Goal: Task Accomplishment & Management: Complete application form

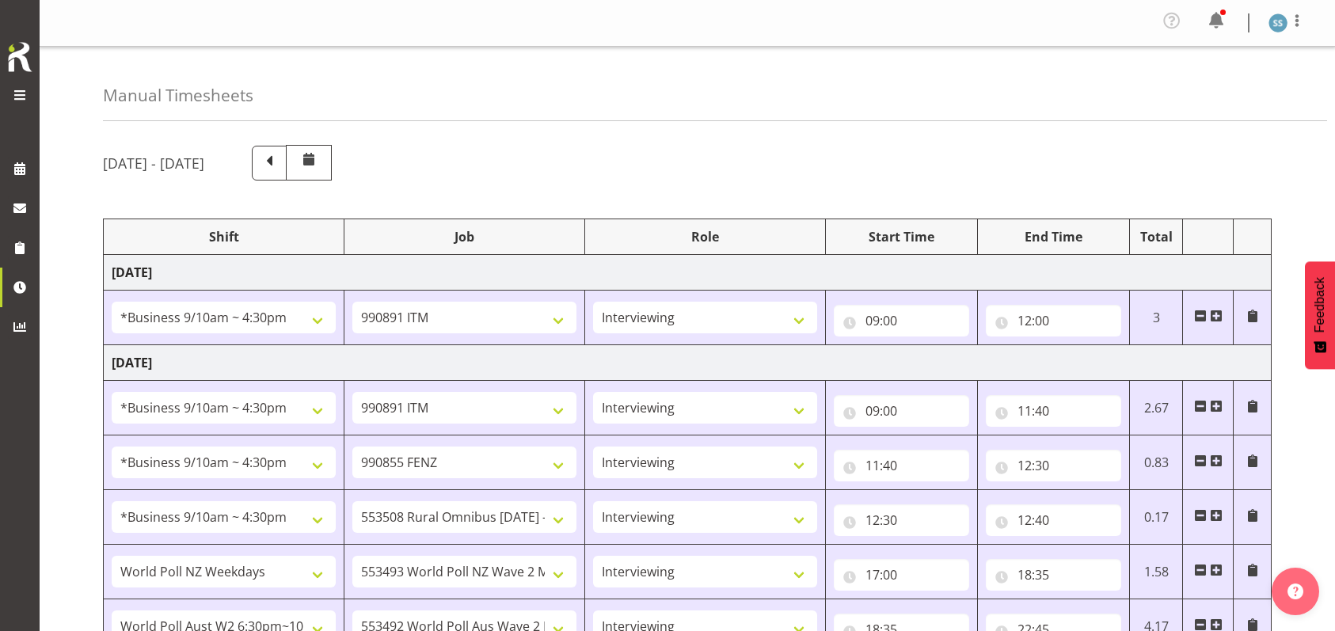
select select "26078"
select select "10549"
select select "47"
select select "26078"
select select "10549"
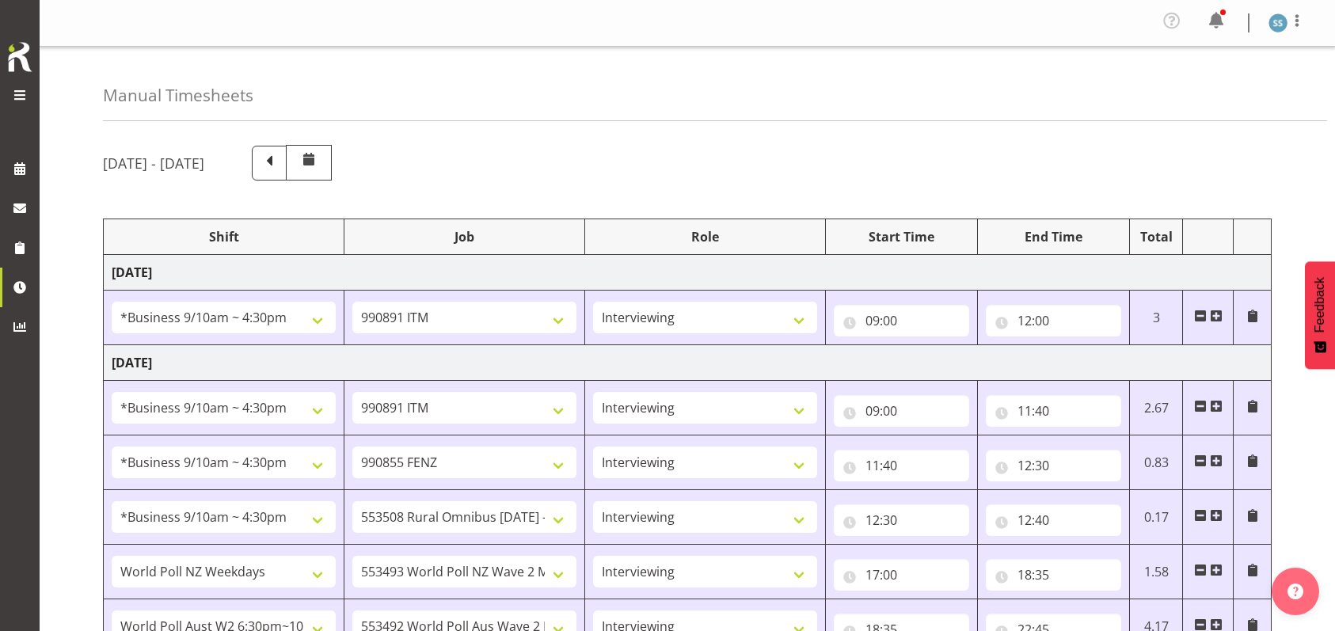
select select "47"
select select "26078"
select select "9636"
select select "47"
select select "26078"
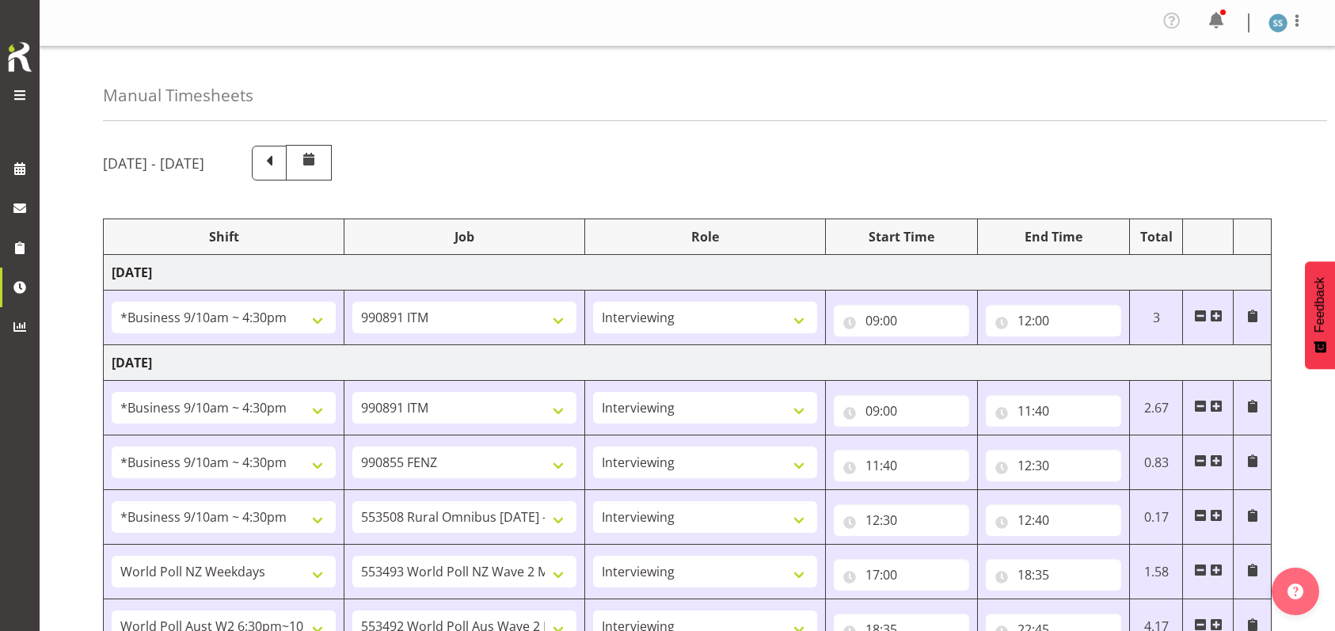
select select "10536"
select select "47"
select select "41604"
select select "10527"
select select "47"
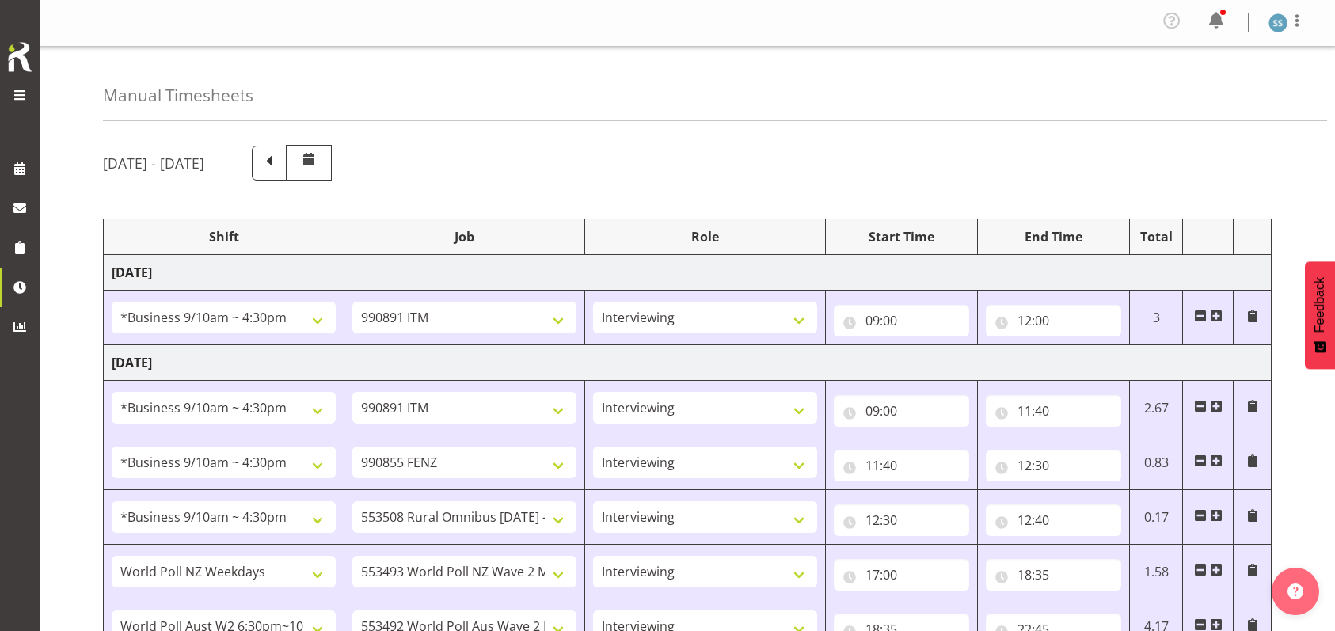
select select "56692"
select select "10499"
select select "47"
select select "26078"
select select "10549"
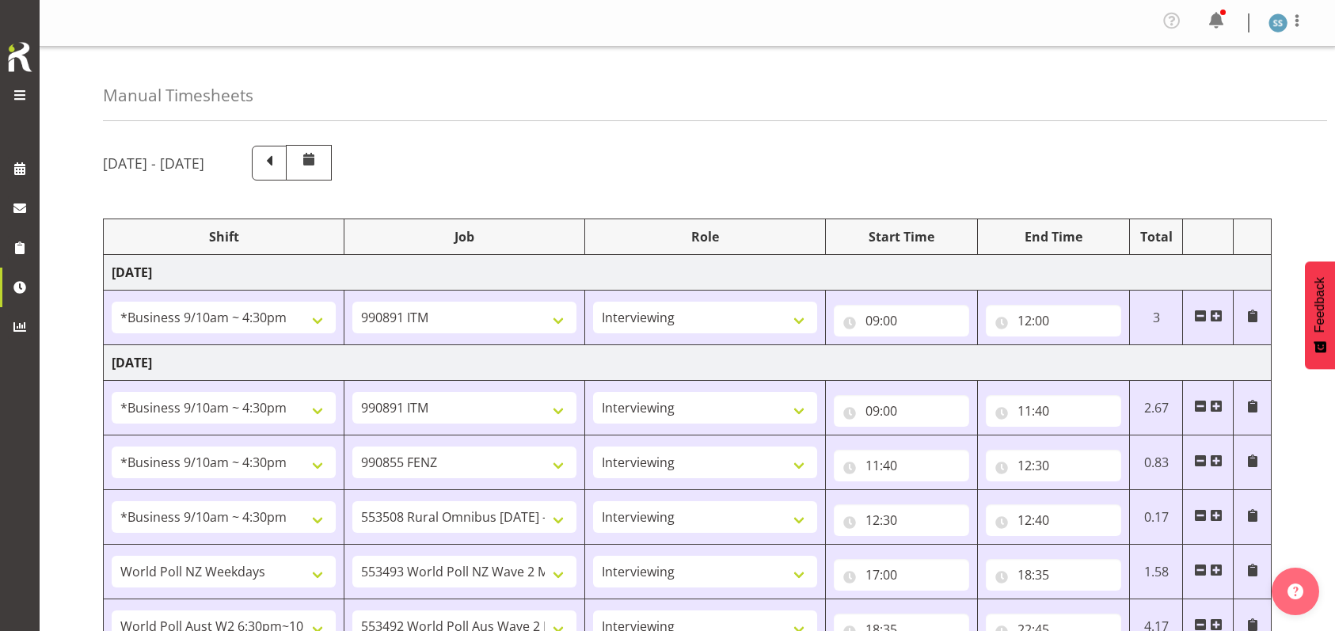
select select "47"
select select "26078"
select select "10536"
select select "47"
select select "26078"
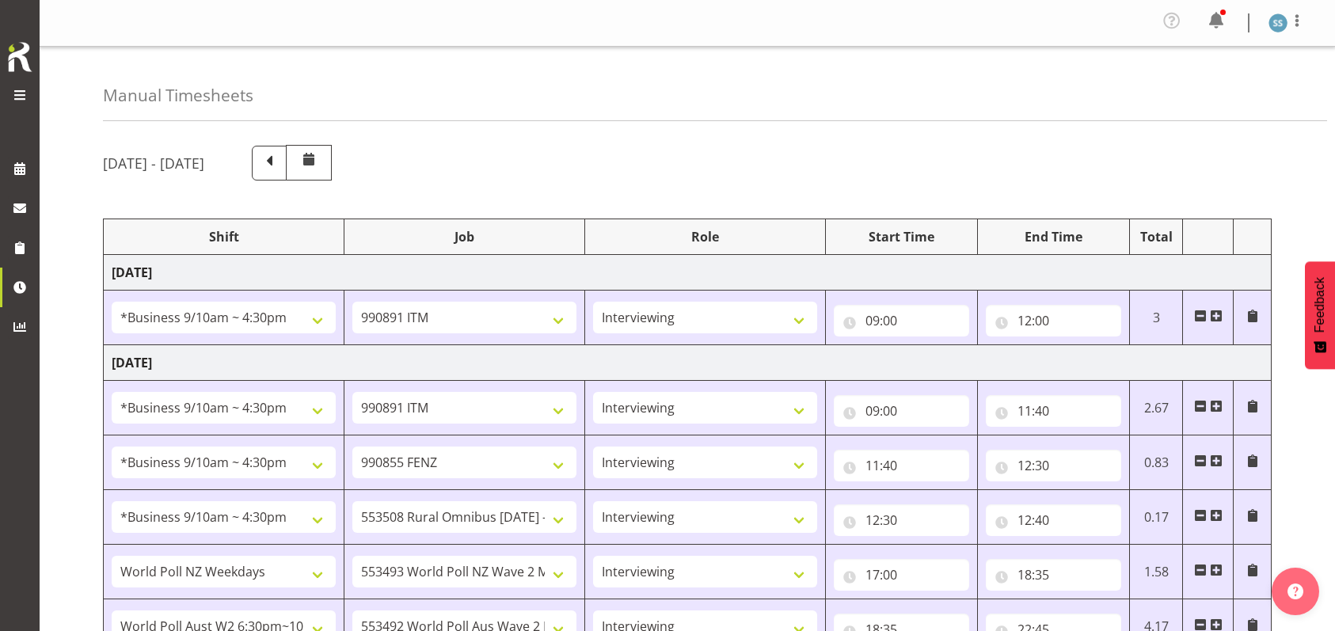
select select "10549"
select select "47"
select select "48116"
select select "10499"
select select "47"
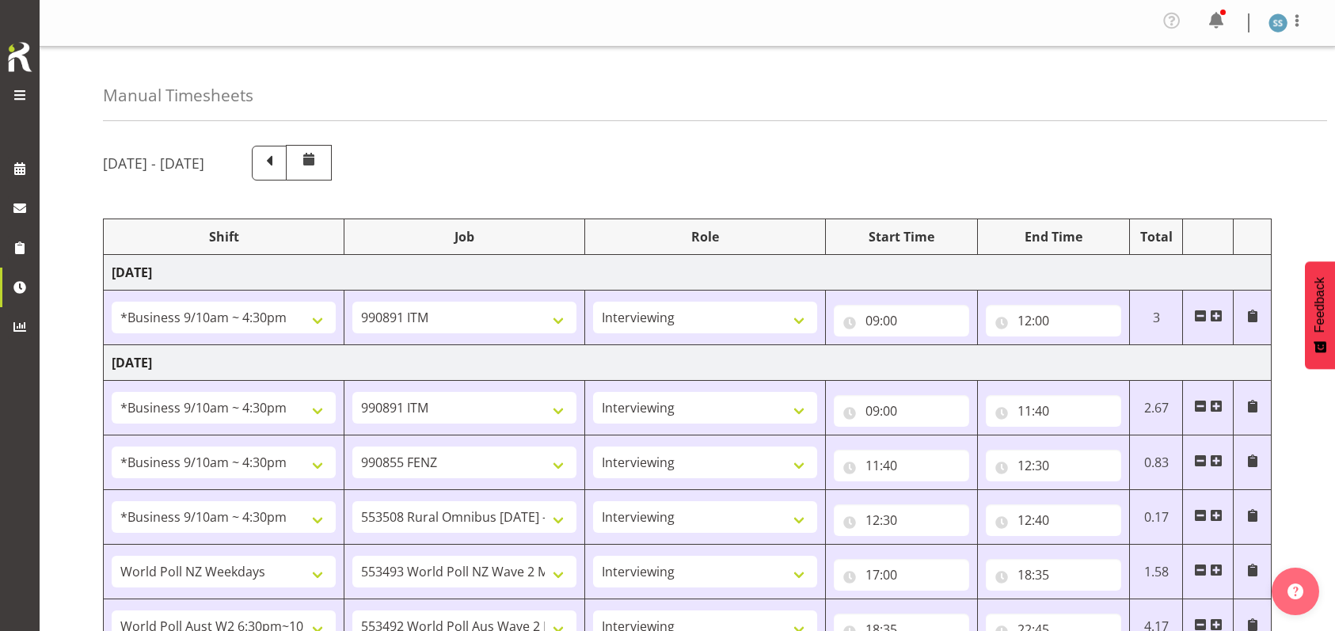
select select "26078"
select select "10549"
select select "47"
select select "26078"
select select "10576"
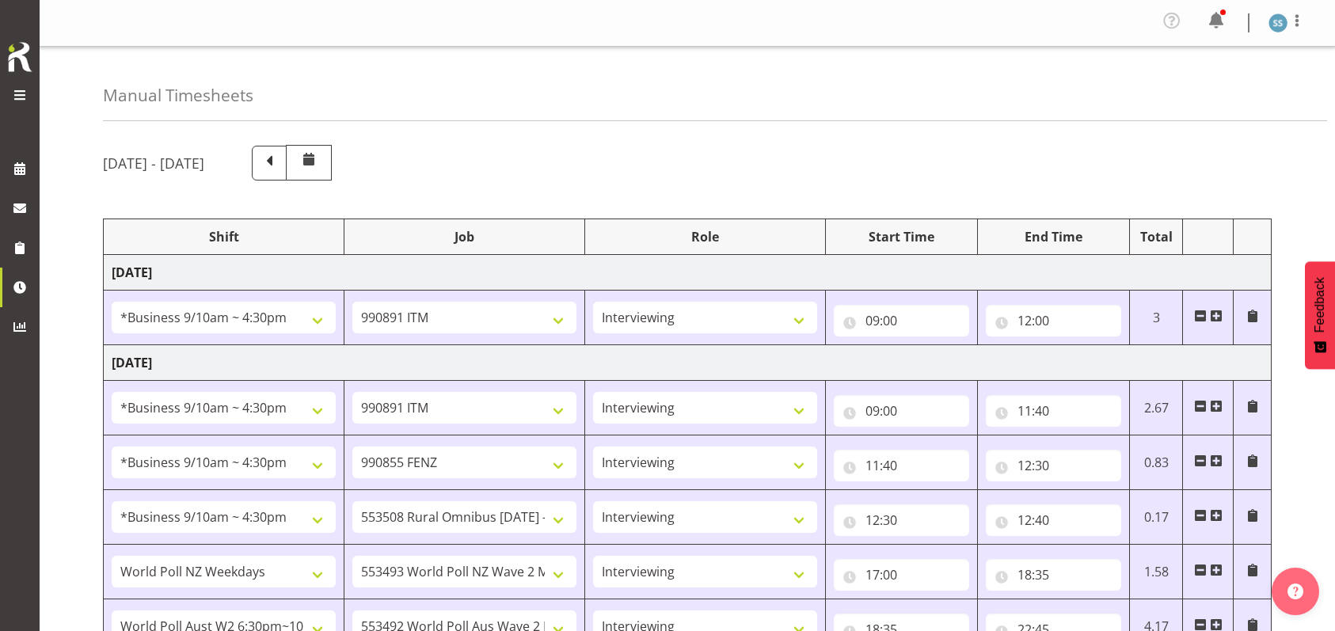
select select "1607"
select select "10549"
select select "47"
select select "48116"
select select "10499"
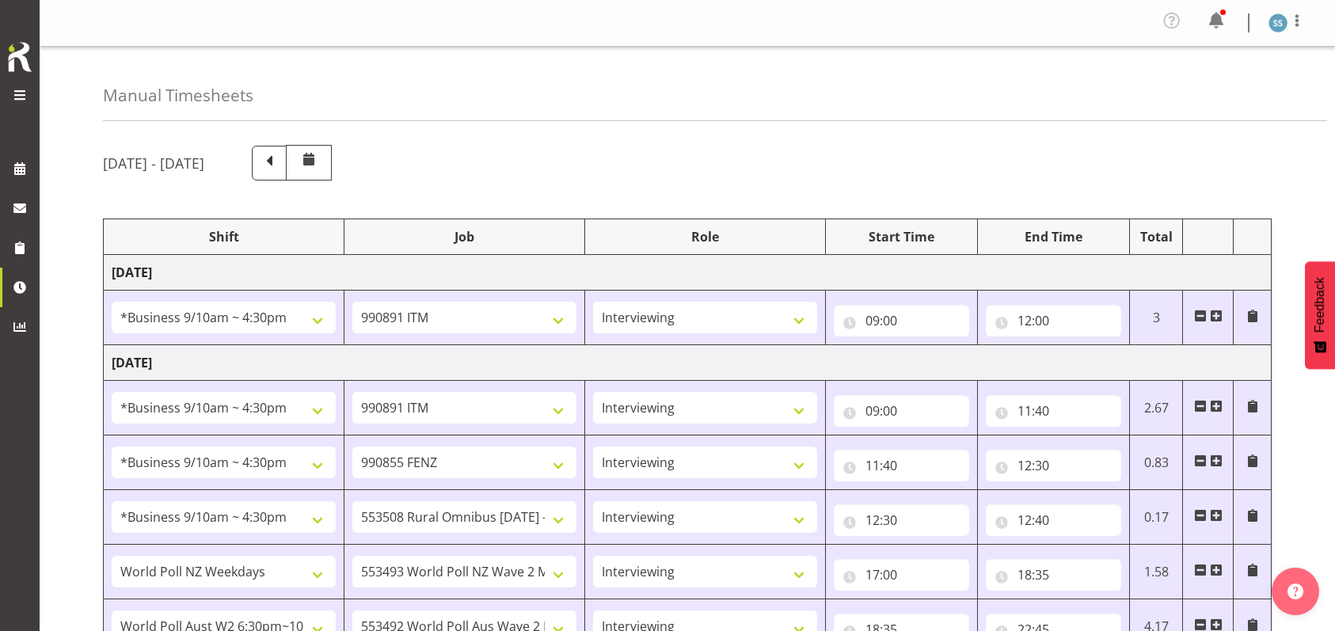
select select "47"
select select "48116"
select select "10549"
select select "47"
select select "48116"
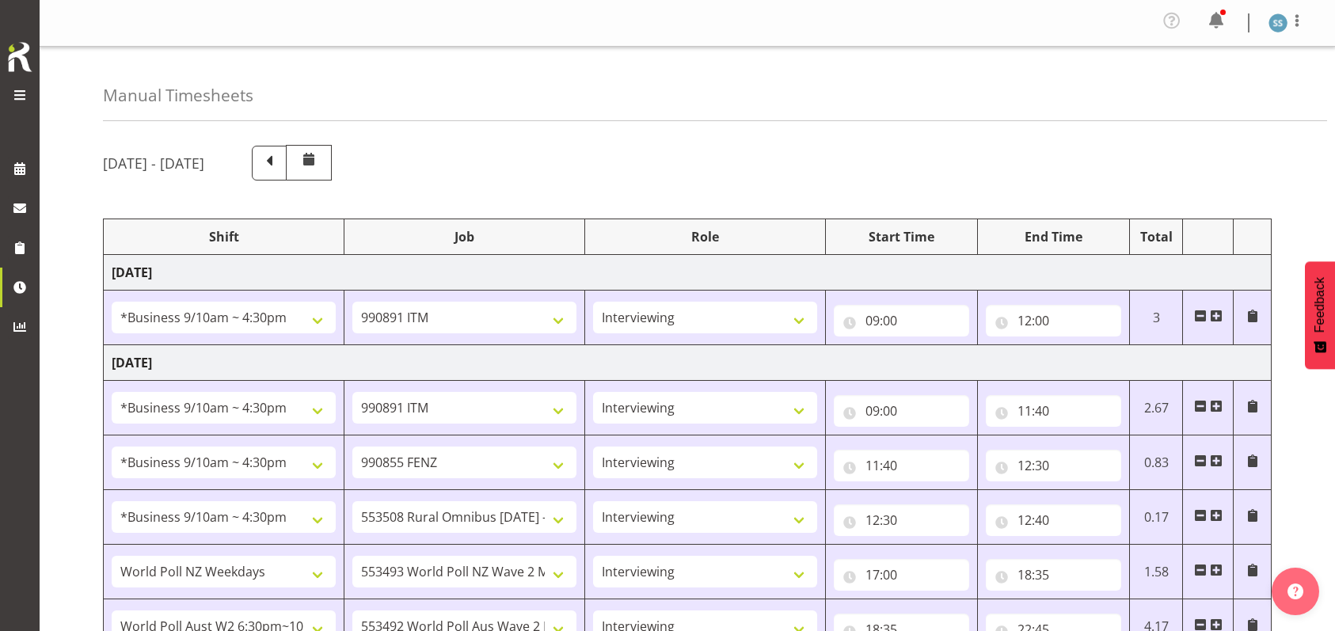
select select "10499"
select select "47"
select select "26078"
select select "10549"
select select "47"
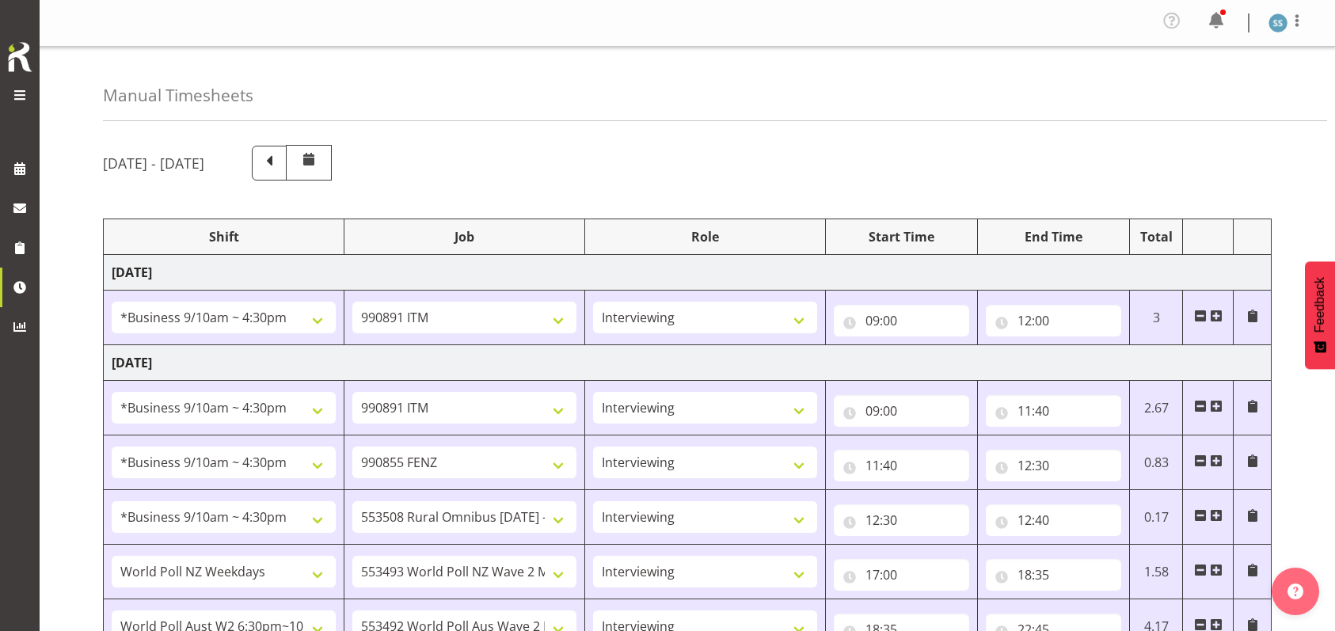
select select "26078"
select select "10576"
select select "26078"
select select "10576"
select select "47"
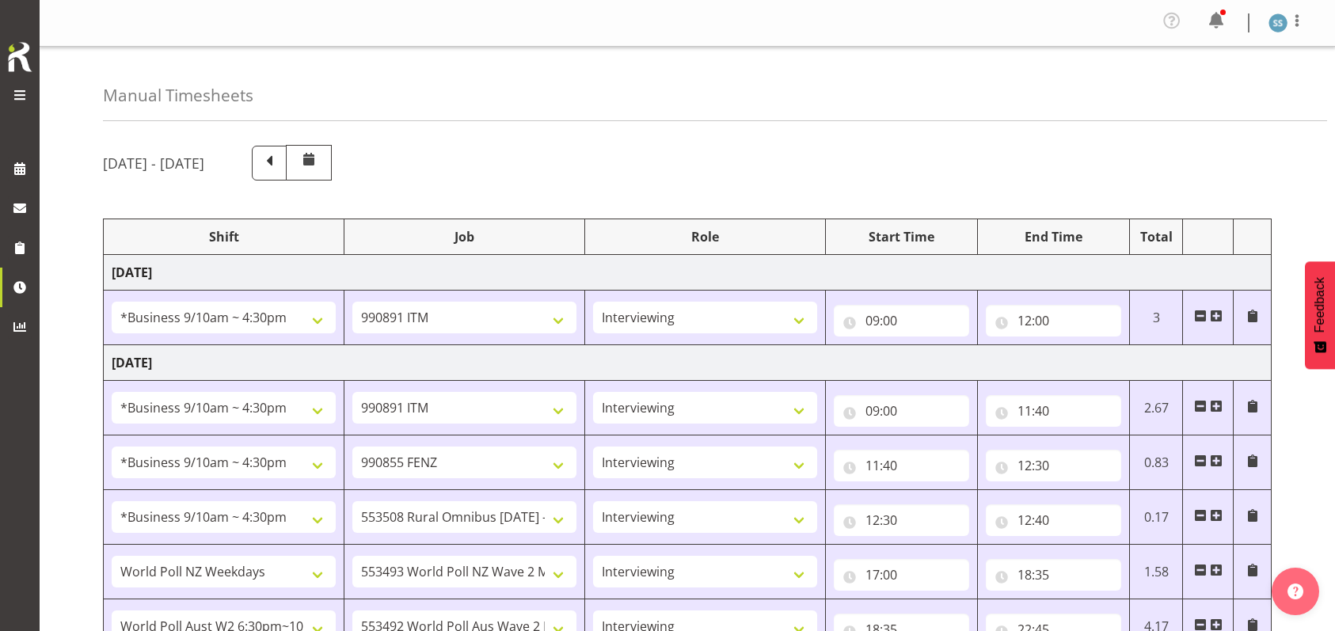
select select "48116"
select select "10499"
select select "47"
select select "48116"
select select "10549"
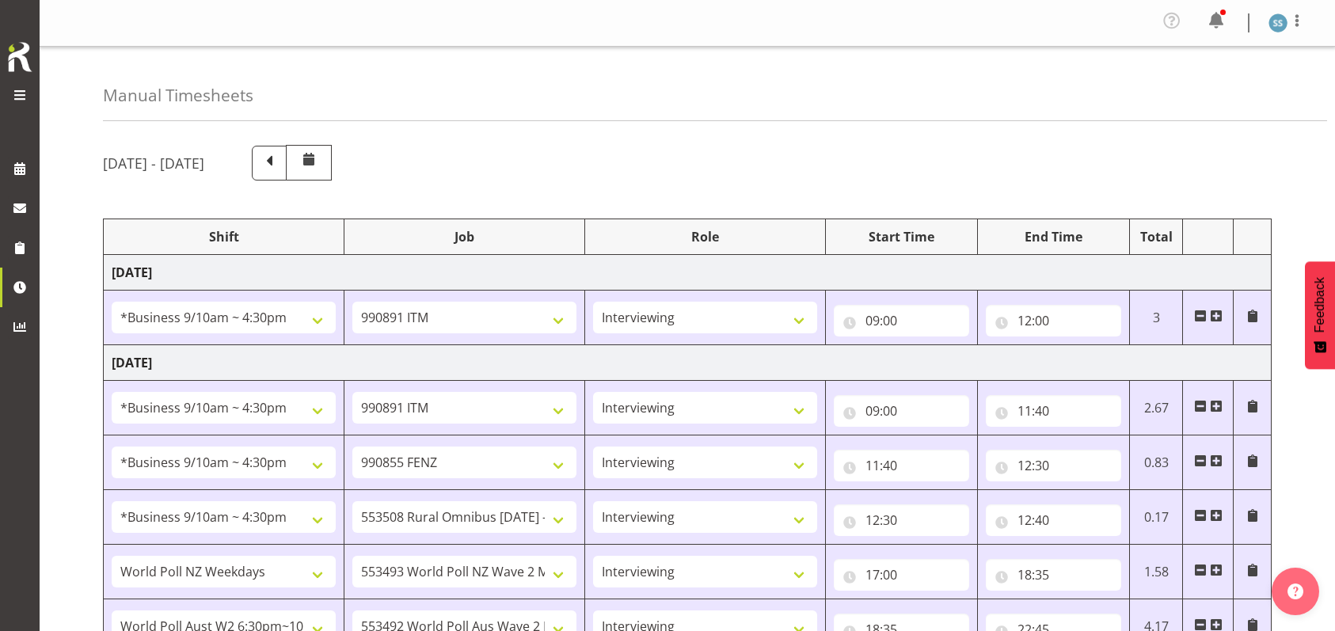
select select "47"
select select "56692"
select select "10499"
select select "47"
select select "41319"
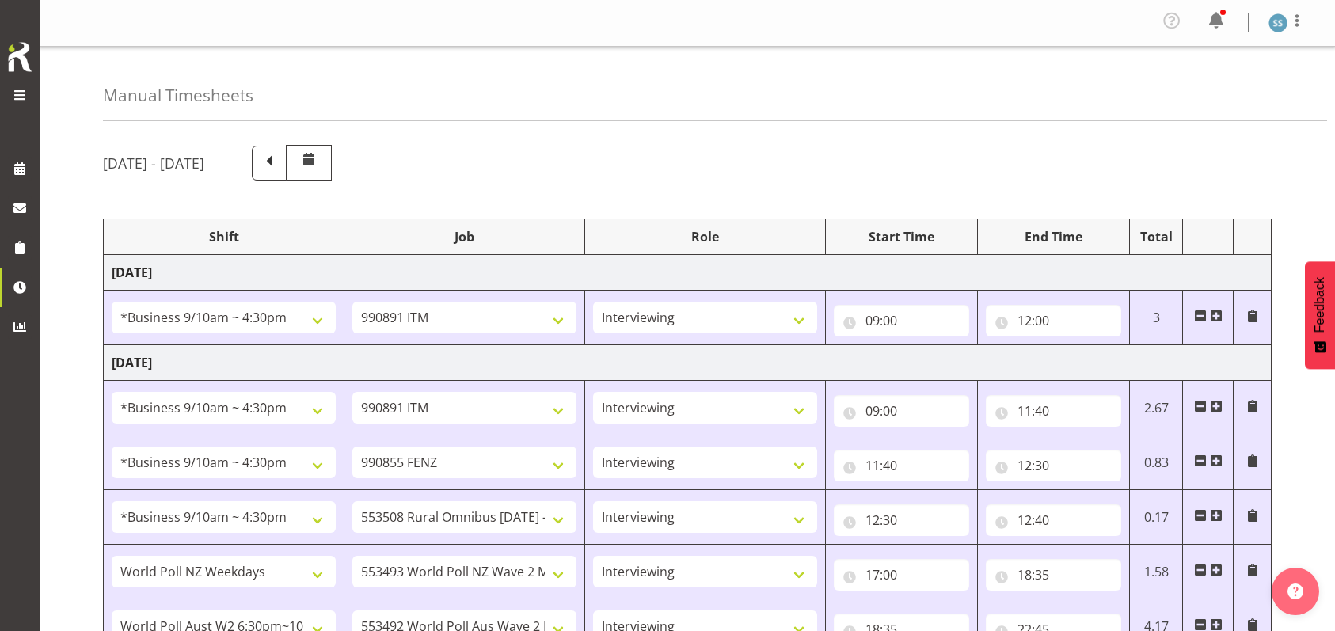
select select "10527"
select select "47"
select select "13"
select select "30"
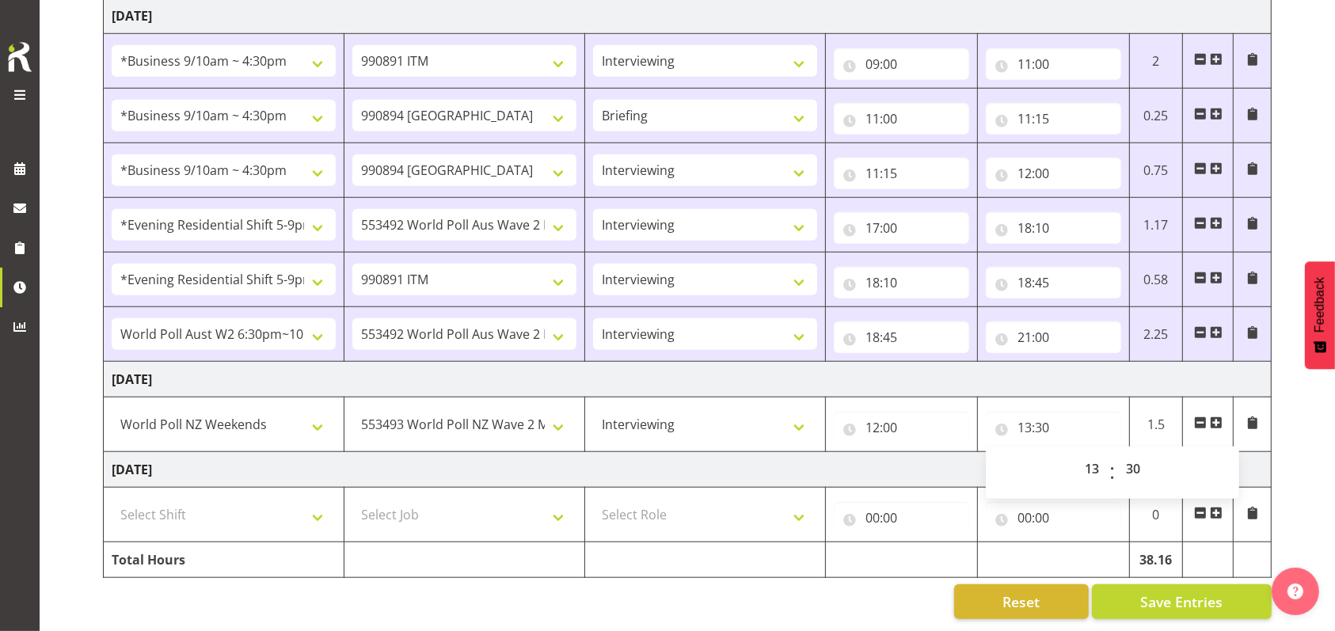
click at [1221, 412] on td at bounding box center [1208, 425] width 51 height 55
click at [1217, 417] on span at bounding box center [1216, 423] width 13 height 13
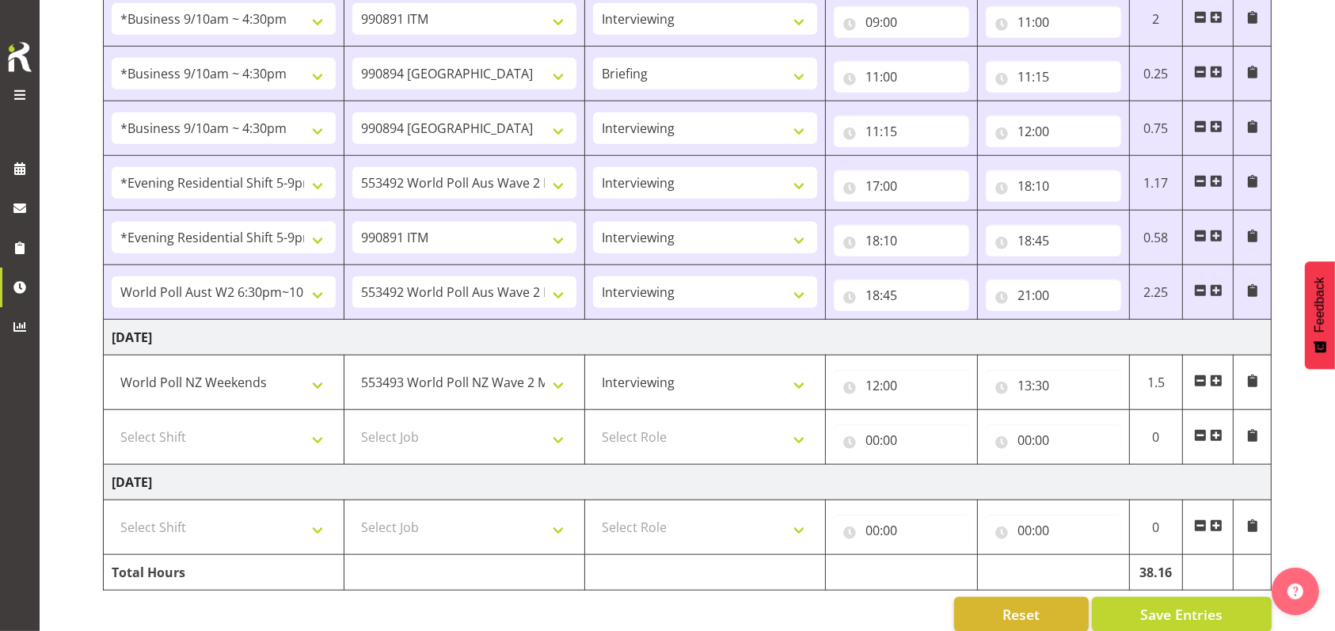
scroll to position [1341, 0]
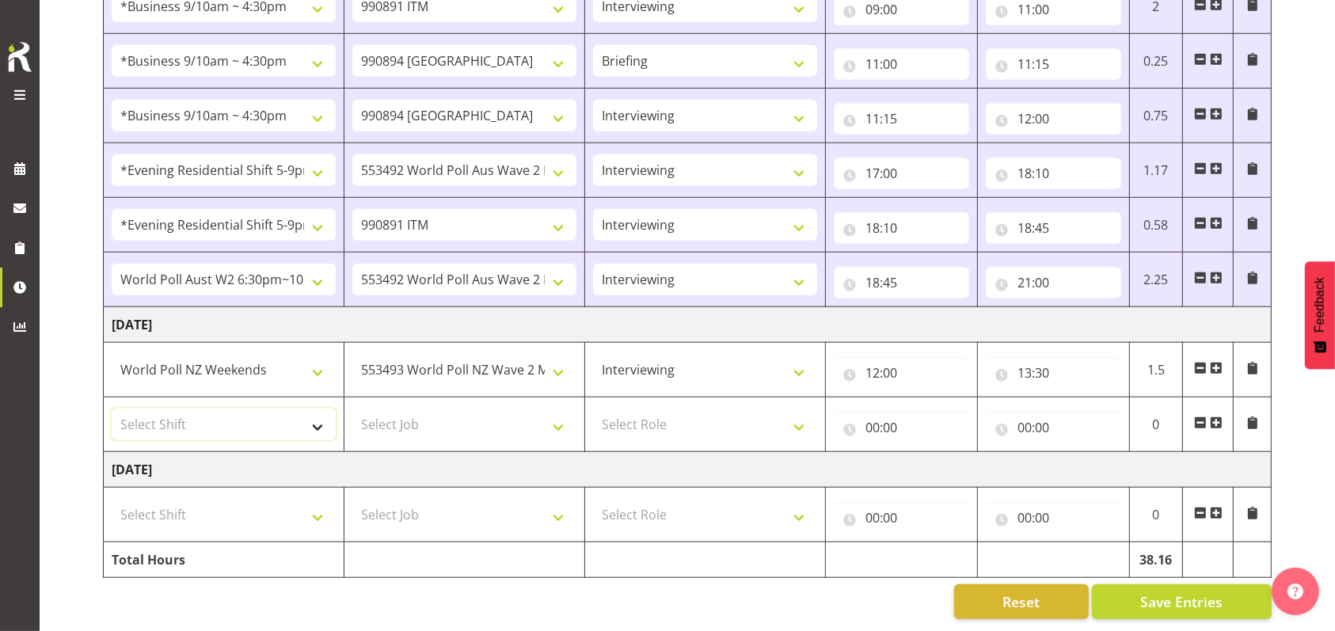
click at [317, 410] on select "Select Shift !!Weekend Residential (Roster IT Shift Label) *Business 9/10am ~ 4…" at bounding box center [224, 425] width 224 height 32
select select "11547"
click at [112, 409] on select "Select Shift !!Weekend Residential (Roster IT Shift Label) *Business 9/10am ~ 4…" at bounding box center [224, 425] width 224 height 32
click at [549, 409] on select "Select Job 550060 IF Admin 553492 World Poll Aus Wave 2 Main 2025 553493 World …" at bounding box center [464, 425] width 224 height 32
select select "10499"
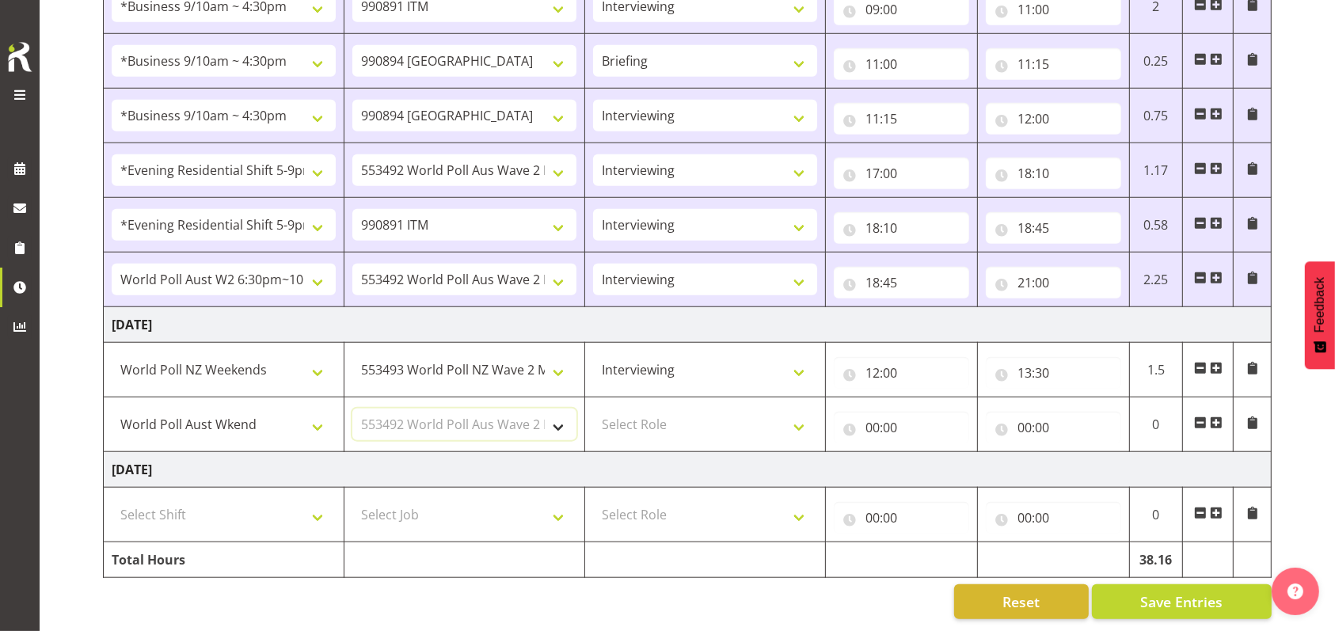
click at [352, 409] on select "Select Job 550060 IF Admin 553492 World Poll Aus Wave 2 Main 2025 553493 World …" at bounding box center [464, 425] width 224 height 32
click at [795, 413] on select "Select Role Briefing Interviewing" at bounding box center [705, 425] width 224 height 32
select select "47"
click at [593, 409] on select "Select Role Briefing Interviewing" at bounding box center [705, 425] width 224 height 32
click at [876, 412] on input "00:00" at bounding box center [901, 428] width 135 height 32
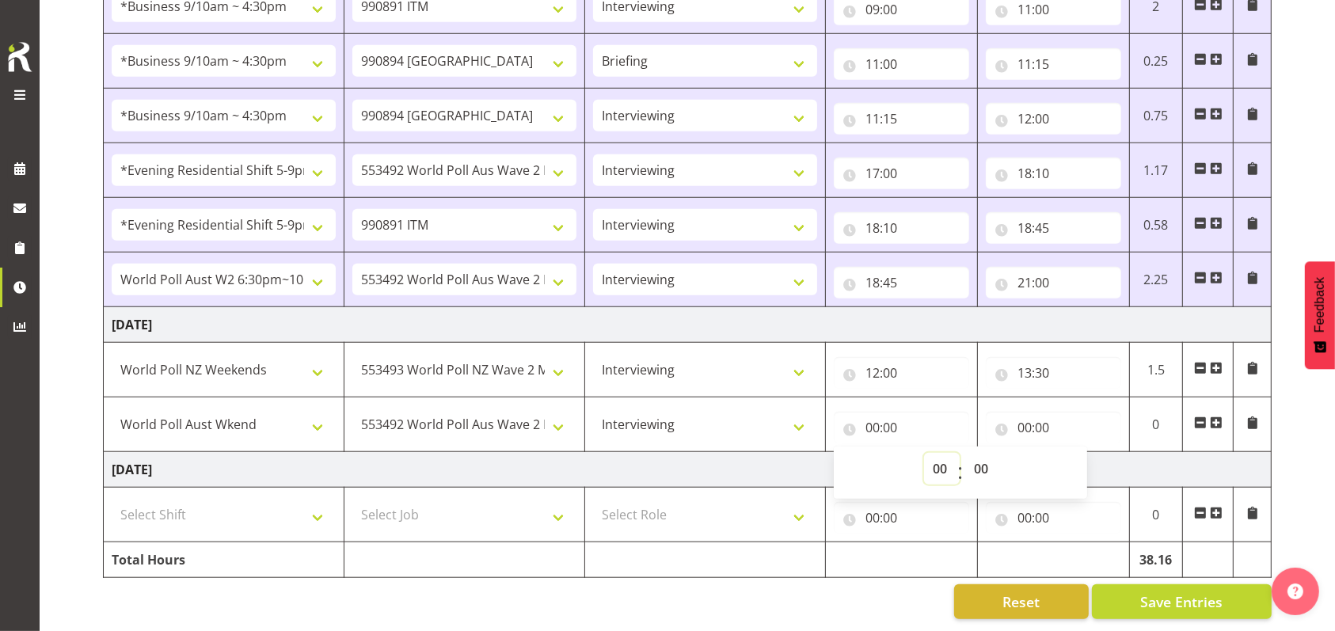
click at [938, 455] on select "00 01 02 03 04 05 06 07 08 09 10 11 12 13 14 15 16 17 18 19 20 21 22 23" at bounding box center [942, 469] width 36 height 32
select select "13"
click at [924, 453] on select "00 01 02 03 04 05 06 07 08 09 10 11 12 13 14 15 16 17 18 19 20 21 22 23" at bounding box center [942, 469] width 36 height 32
type input "13:00"
click at [982, 453] on select "00 01 02 03 04 05 06 07 08 09 10 11 12 13 14 15 16 17 18 19 20 21 22 23 24 25 2…" at bounding box center [984, 469] width 36 height 32
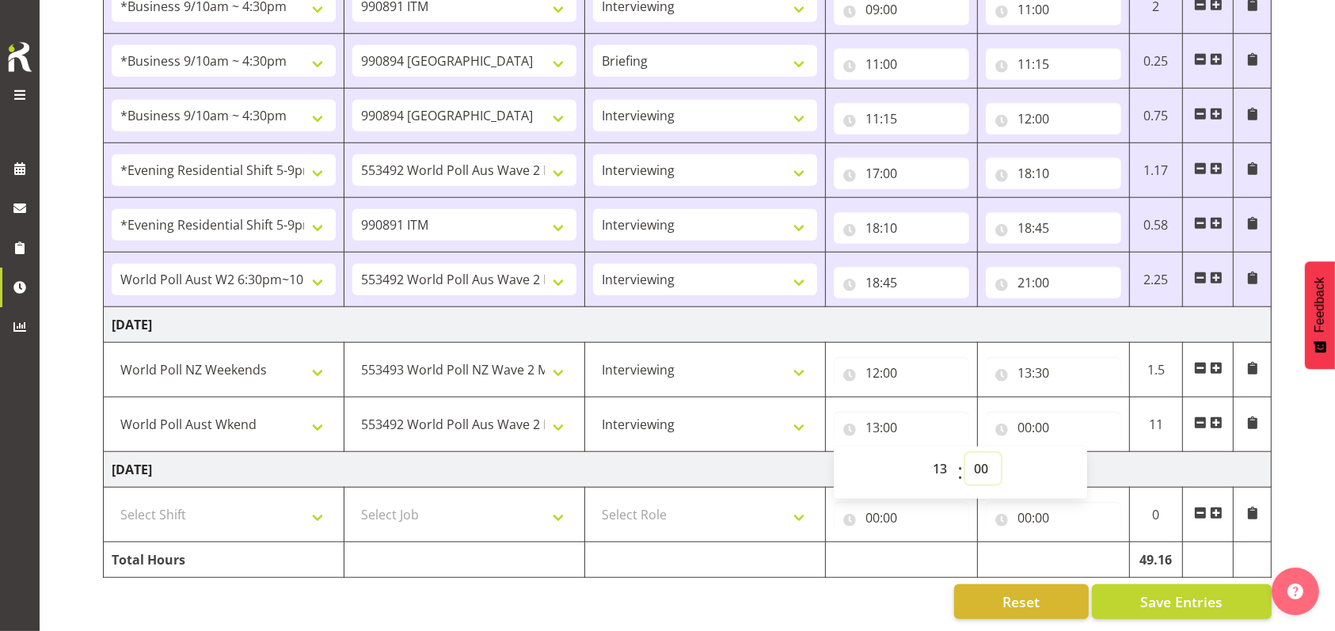
select select "30"
click at [966, 453] on select "00 01 02 03 04 05 06 07 08 09 10 11 12 13 14 15 16 17 18 19 20 21 22 23 24 25 2…" at bounding box center [984, 469] width 36 height 32
type input "13:30"
click at [1022, 412] on input "00:00" at bounding box center [1053, 428] width 135 height 32
click at [1084, 453] on select "00 01 02 03 04 05 06 07 08 09 10 11 12 13 14 15 16 17 18 19 20 21 22 23" at bounding box center [1094, 469] width 36 height 32
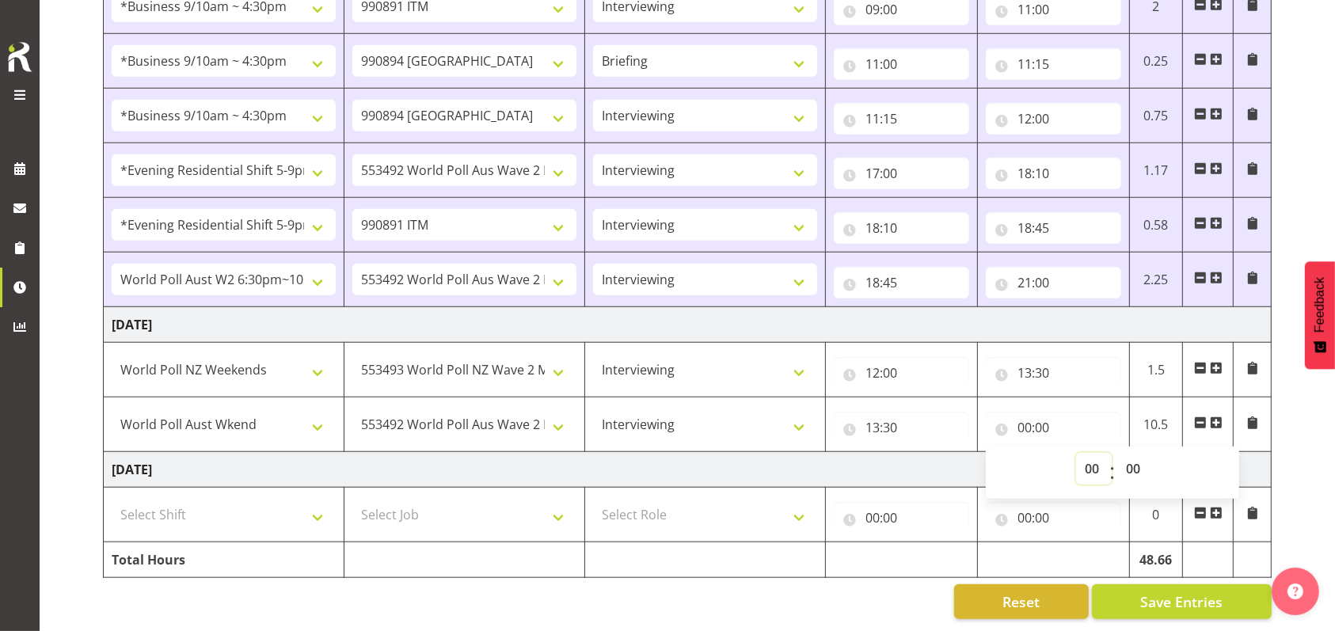
select select "16"
click at [1076, 453] on select "00 01 02 03 04 05 06 07 08 09 10 11 12 13 14 15 16 17 18 19 20 21 22 23" at bounding box center [1094, 469] width 36 height 32
type input "16:00"
click at [1173, 592] on span "Save Entries" at bounding box center [1182, 602] width 82 height 21
